Goal: Information Seeking & Learning: Compare options

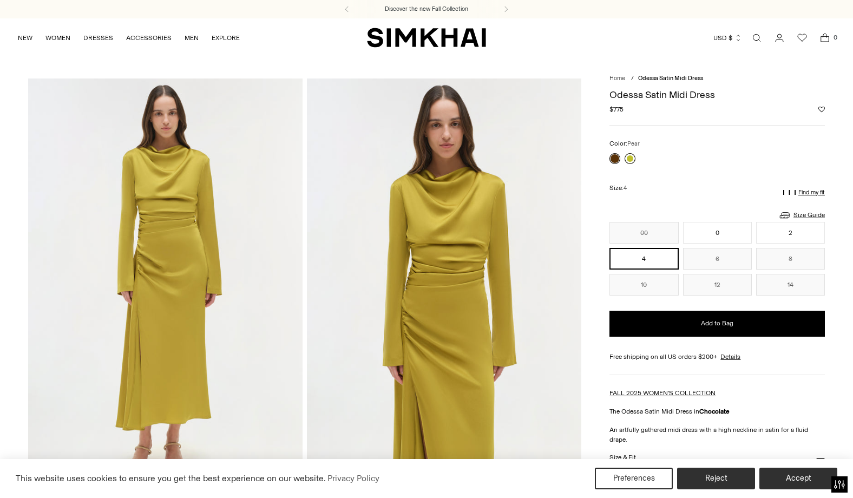
click at [630, 158] on link at bounding box center [630, 158] width 11 height 11
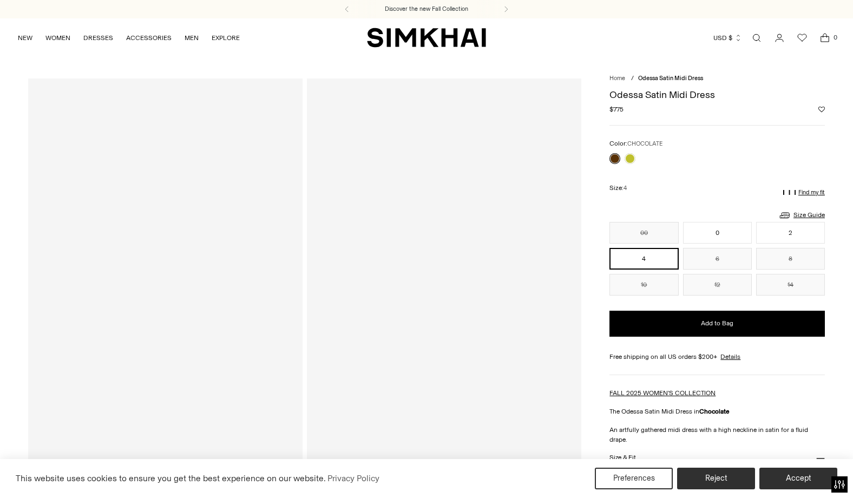
click at [614, 160] on link at bounding box center [615, 158] width 11 height 11
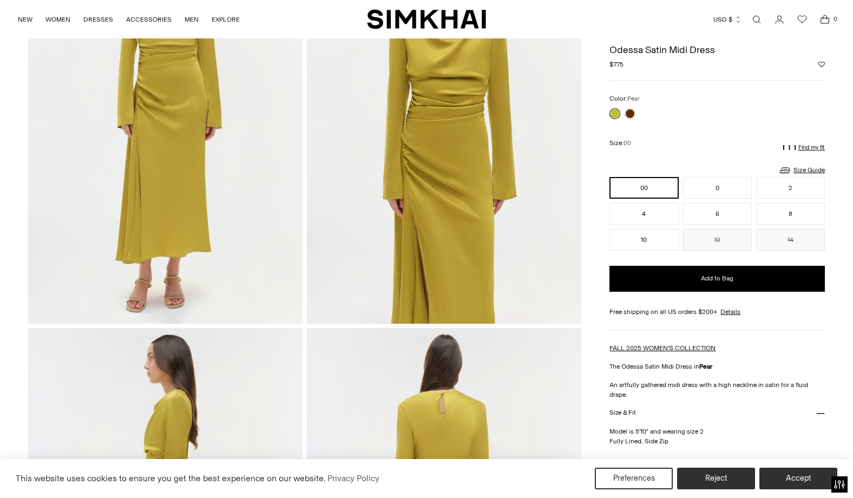
scroll to position [116, 0]
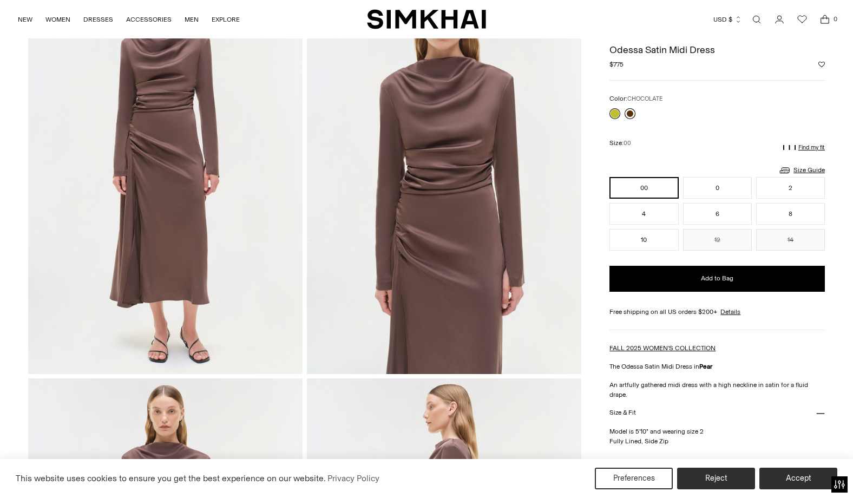
click at [632, 113] on link at bounding box center [630, 113] width 11 height 11
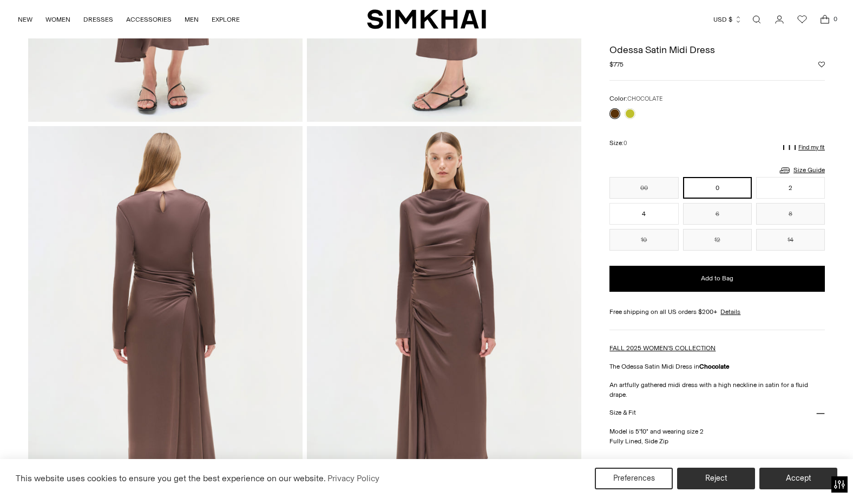
scroll to position [641, 0]
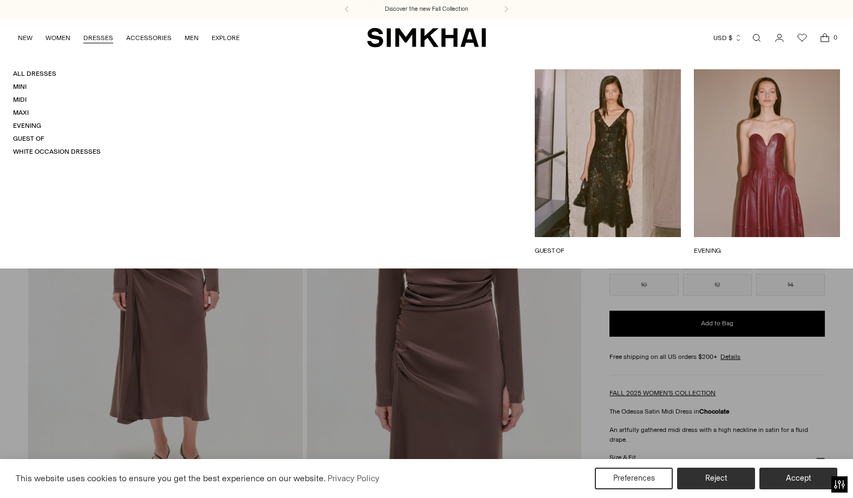
click at [100, 37] on link "DRESSES" at bounding box center [98, 38] width 30 height 24
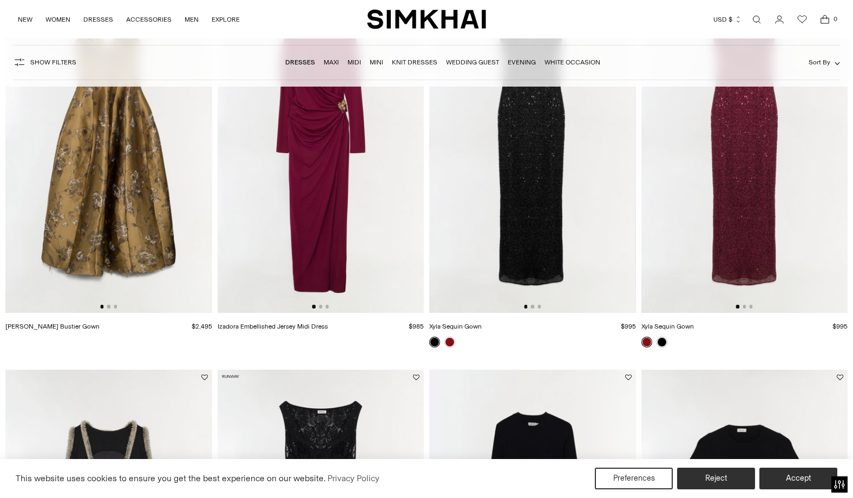
scroll to position [887, 0]
click at [322, 307] on button "Go to slide 2" at bounding box center [320, 306] width 3 height 3
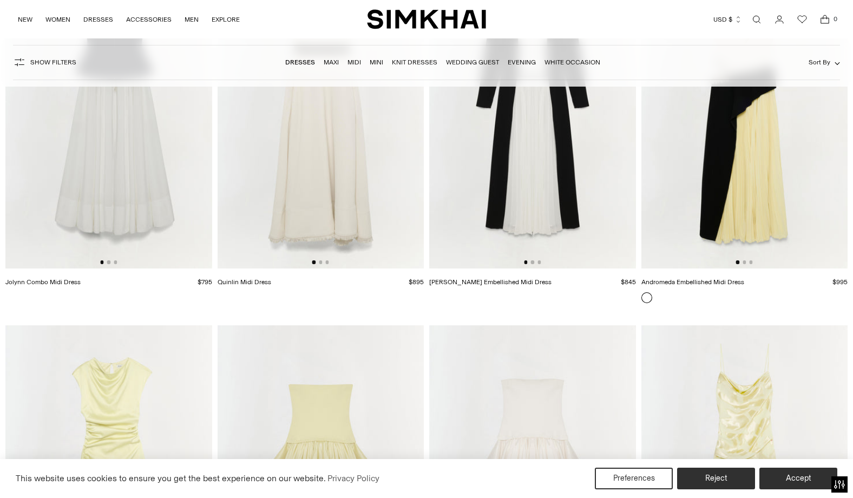
scroll to position [5545, 0]
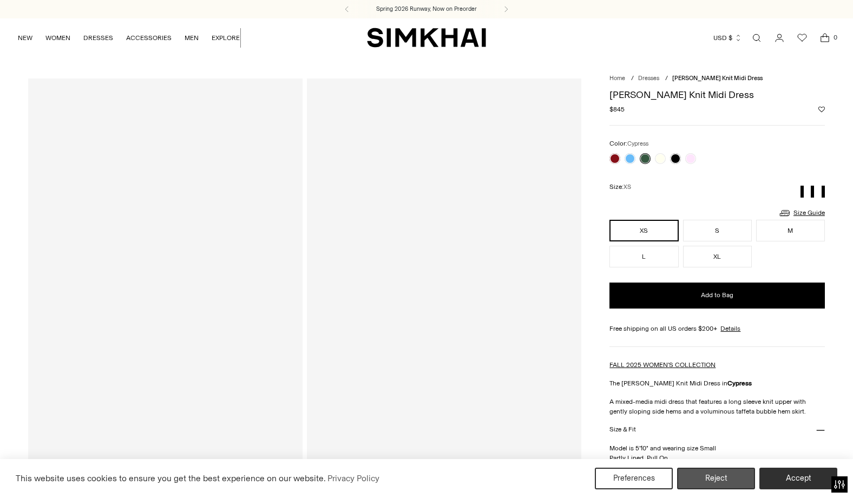
click at [716, 480] on button "Reject" at bounding box center [716, 479] width 78 height 22
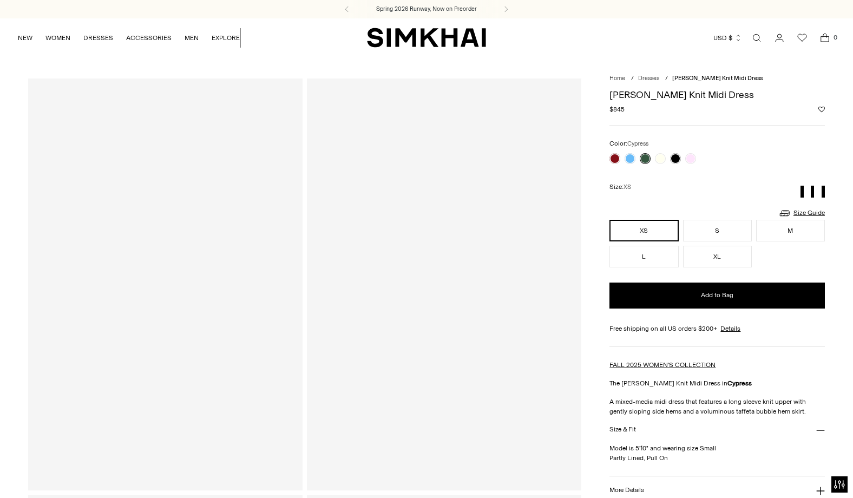
click at [713, 480] on button "More Details" at bounding box center [717, 490] width 215 height 28
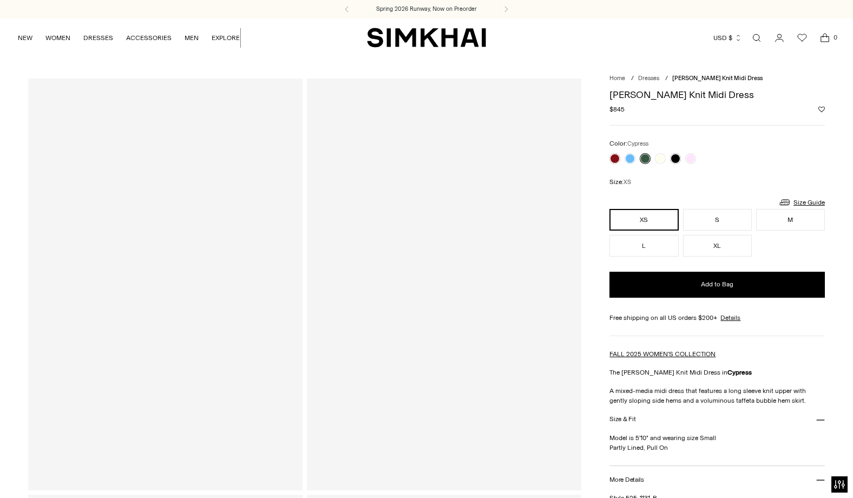
click at [706, 476] on button "More Details" at bounding box center [717, 480] width 215 height 28
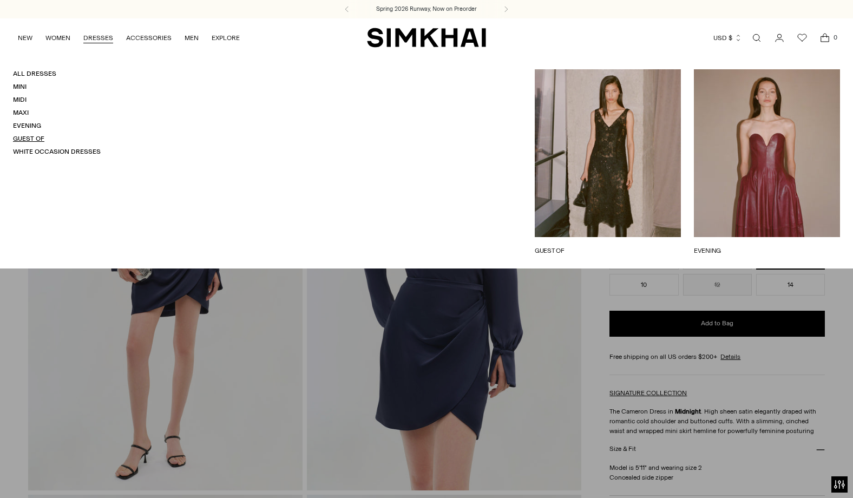
click at [30, 140] on link "Guest Of" at bounding box center [28, 139] width 31 height 8
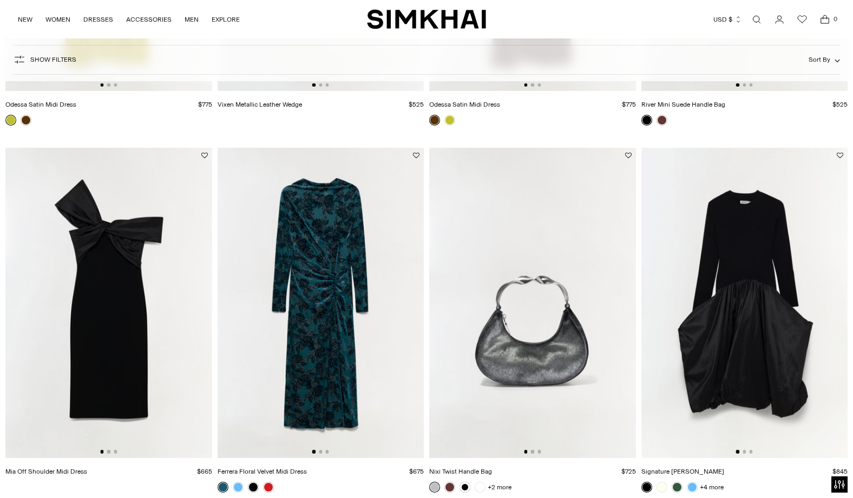
scroll to position [737, 0]
click at [319, 451] on button "Go to slide 2" at bounding box center [320, 450] width 3 height 3
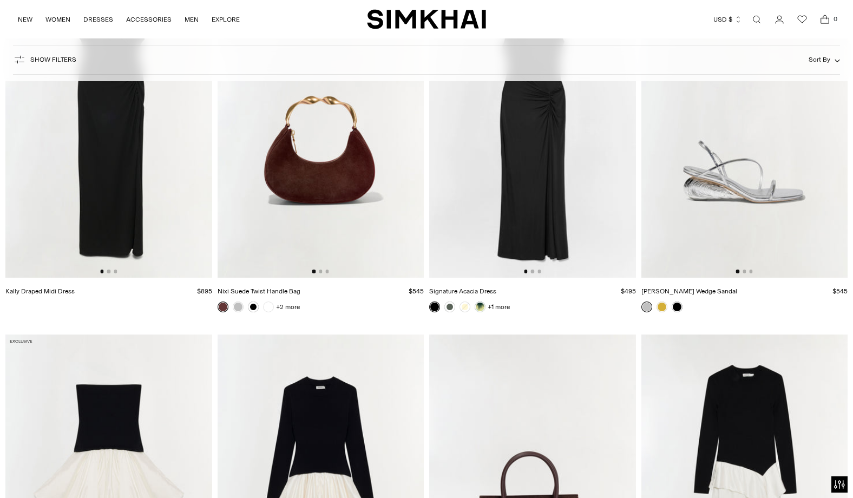
scroll to position [3849, 0]
click at [111, 273] on div at bounding box center [108, 271] width 17 height 3
click at [110, 273] on button "Go to slide 2" at bounding box center [108, 271] width 3 height 3
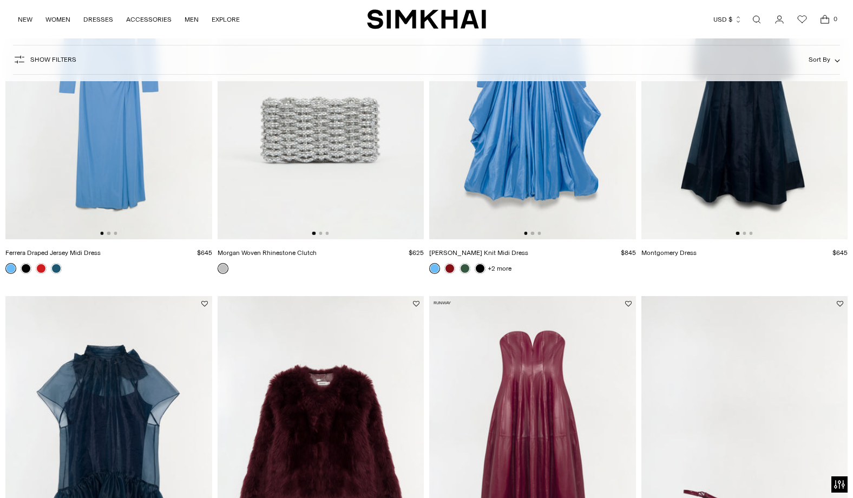
scroll to position [503, 0]
